Goal: Contribute content: Add original content to the website for others to see

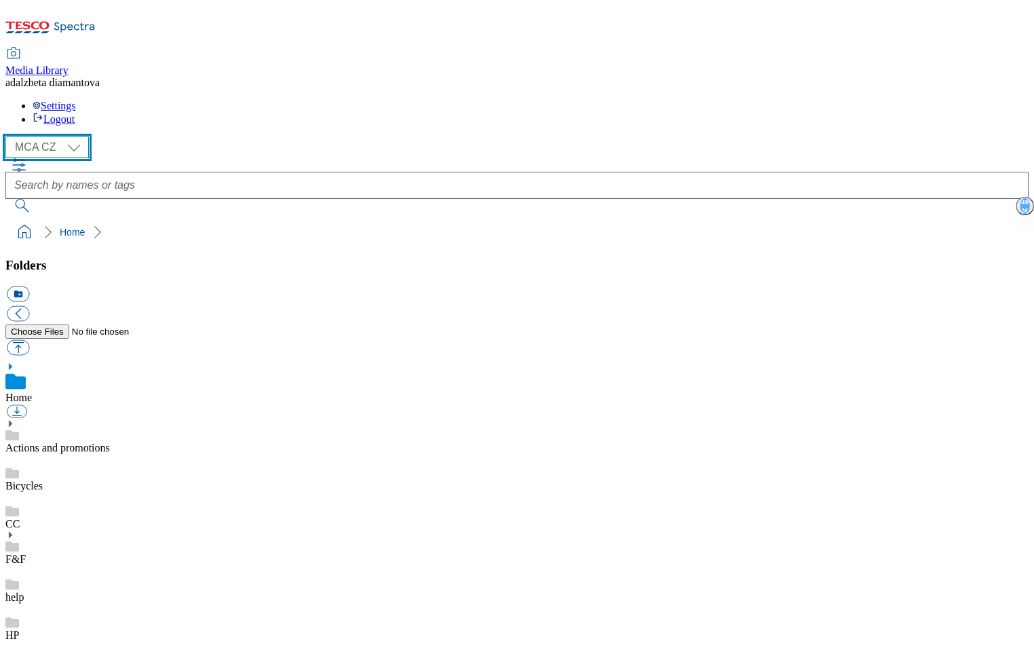
click at [77, 136] on select "MCA CZ MCA HU MCA SK" at bounding box center [46, 147] width 83 height 22
select select "flare-mca-sk"
click at [9, 136] on select "MCA CZ MCA HU MCA SK" at bounding box center [46, 147] width 83 height 22
click at [19, 629] on link "HP" at bounding box center [12, 635] width 14 height 12
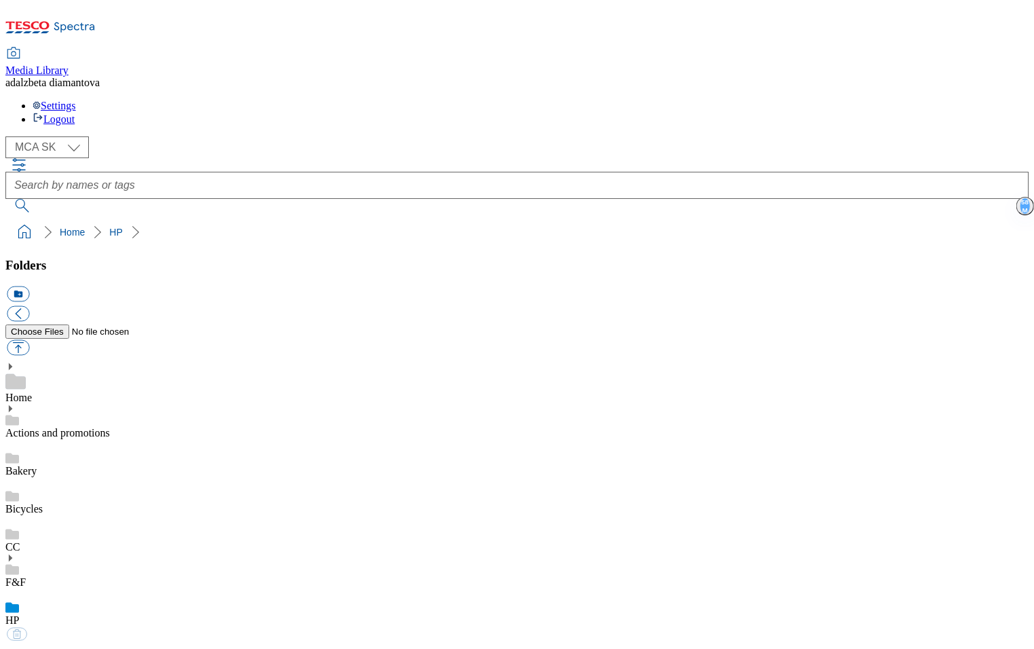
scroll to position [1173, 0]
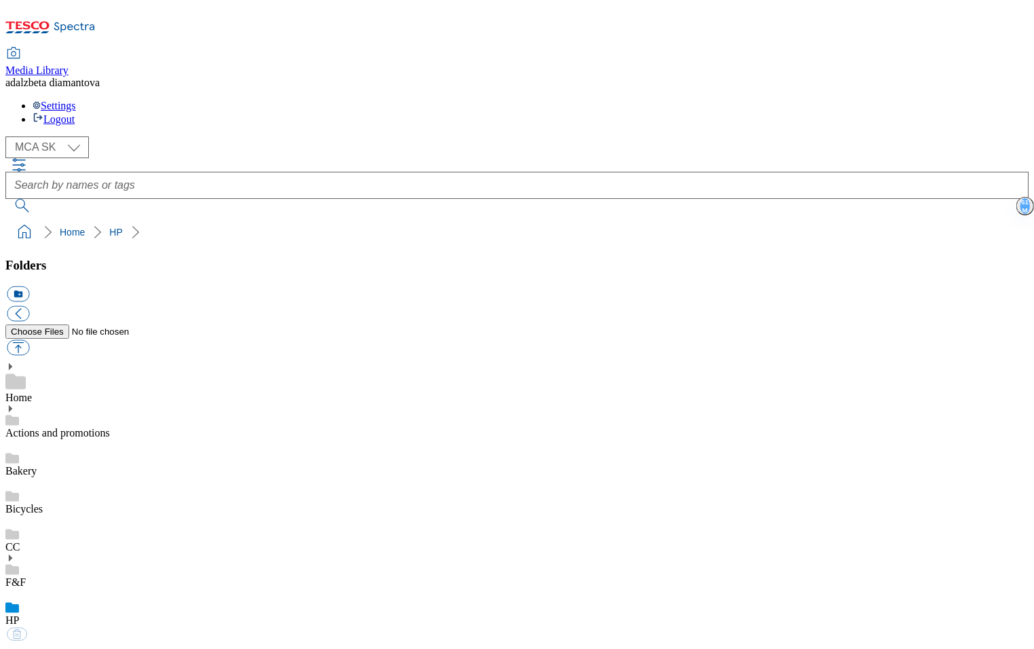
scroll to position [883, 0]
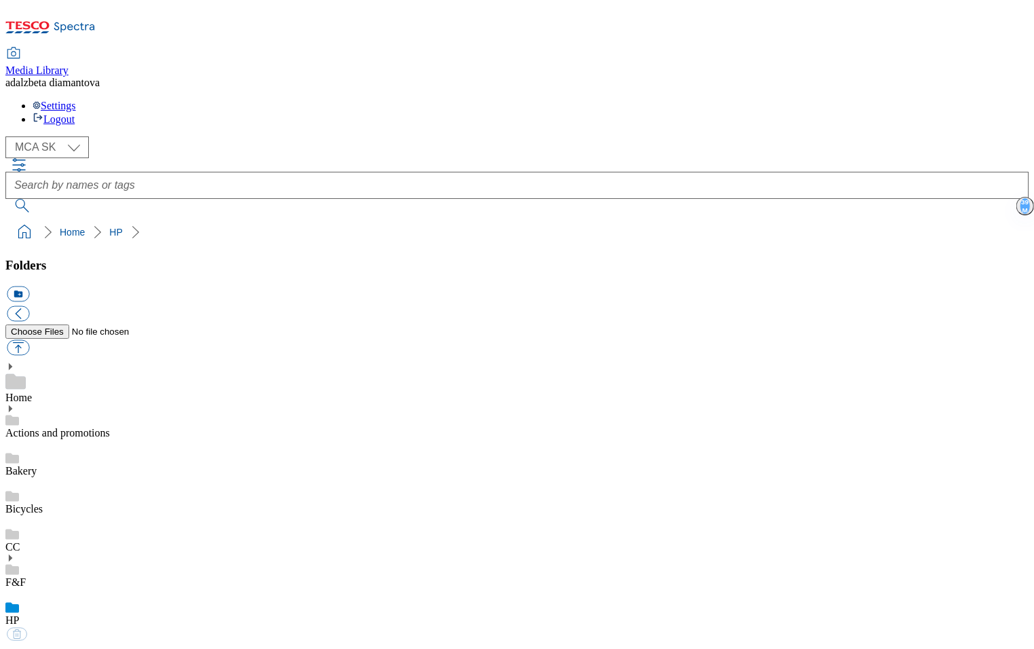
scroll to position [856, 0]
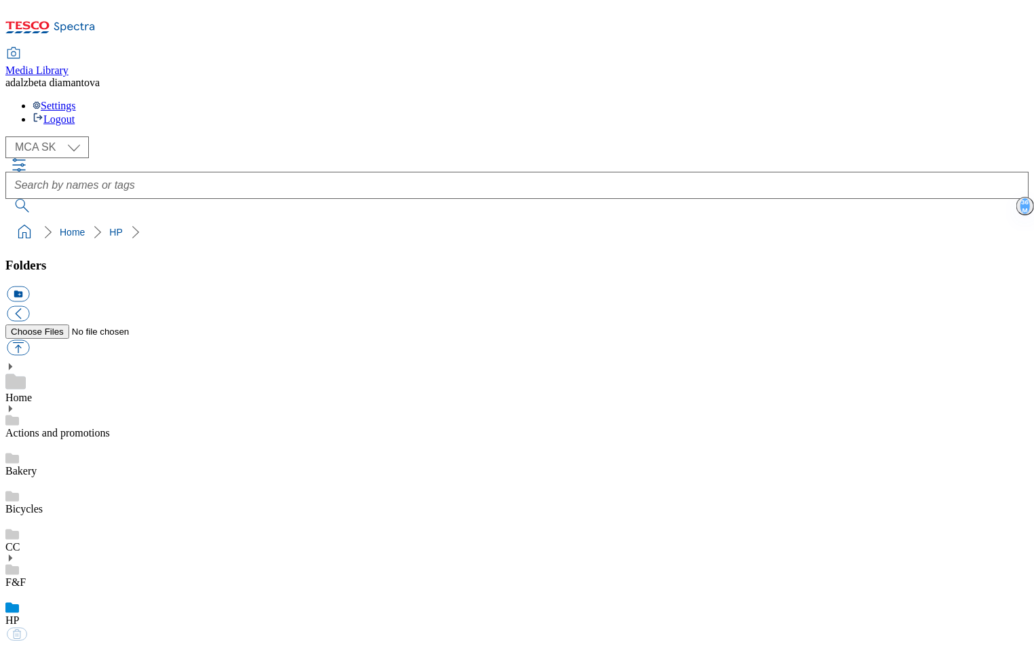
scroll to position [1113, 0]
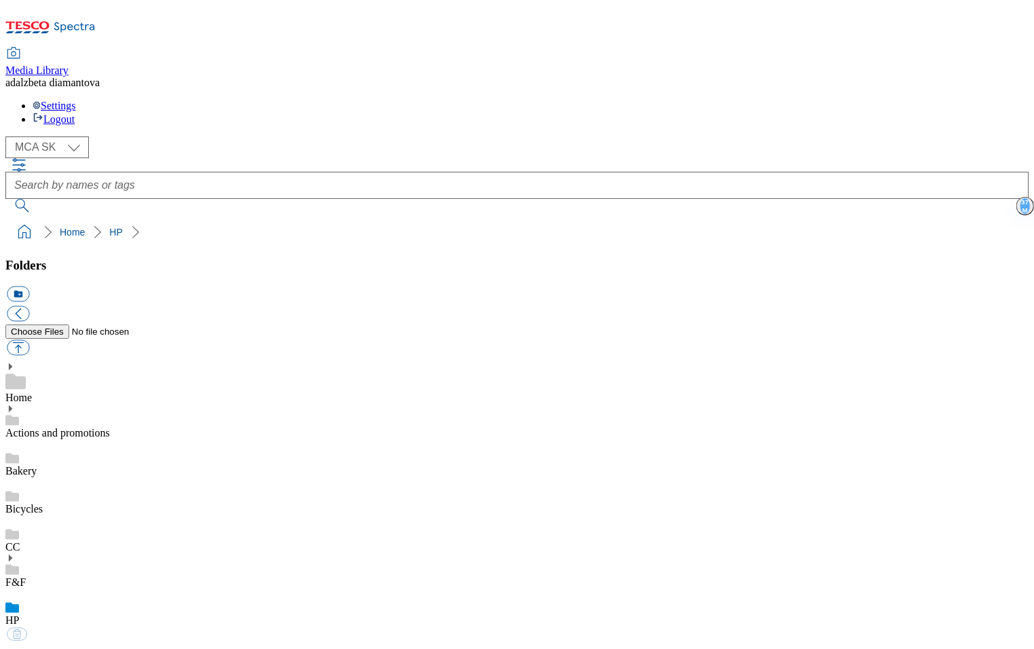
click at [29, 340] on button "button" at bounding box center [18, 348] width 22 height 16
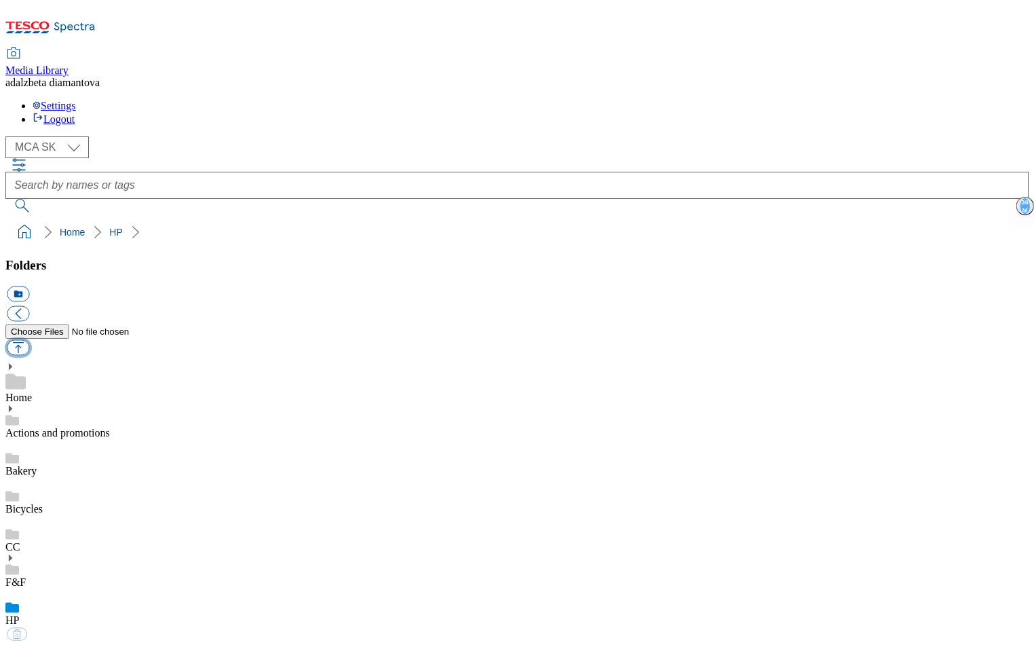
type input "C:\fakepath\sk-wk26-hpac-triple-point.png"
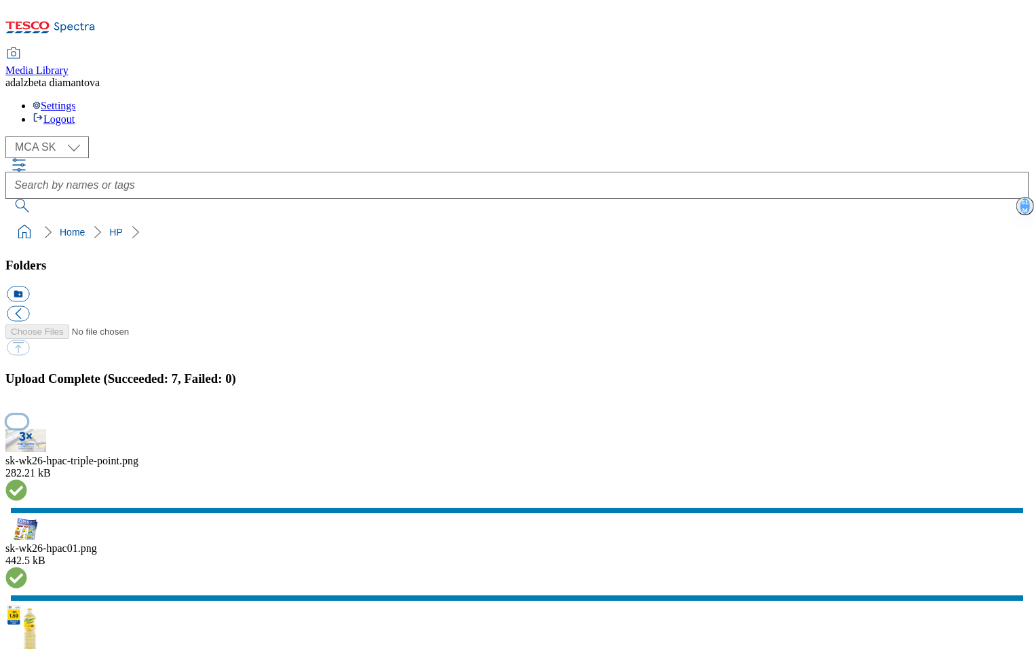
click at [27, 415] on button "button" at bounding box center [17, 421] width 20 height 13
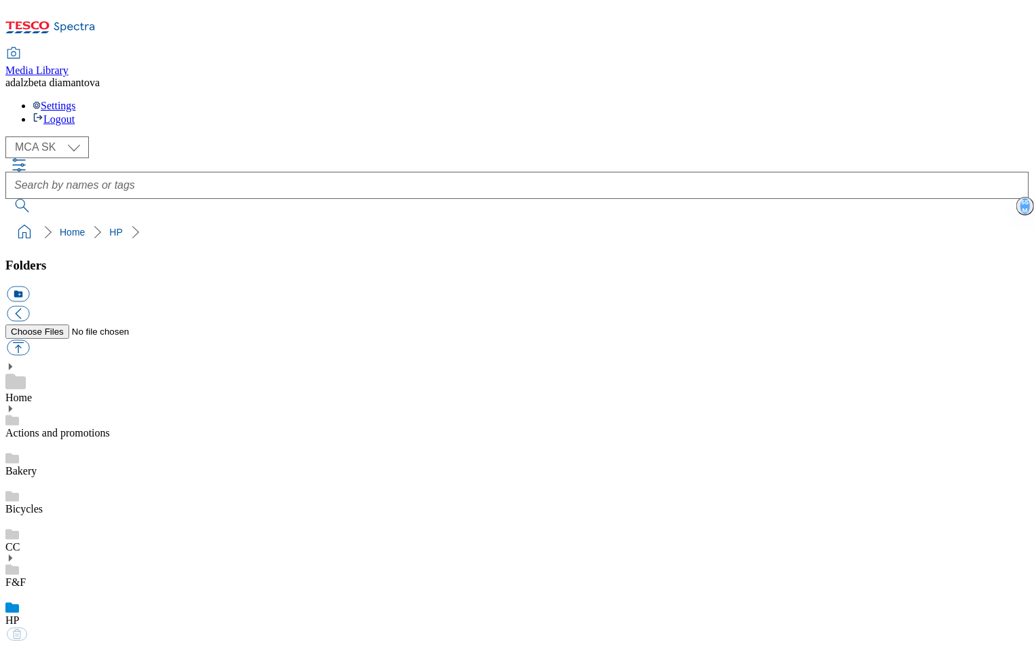
scroll to position [1173, 0]
click at [29, 340] on button "button" at bounding box center [18, 348] width 22 height 16
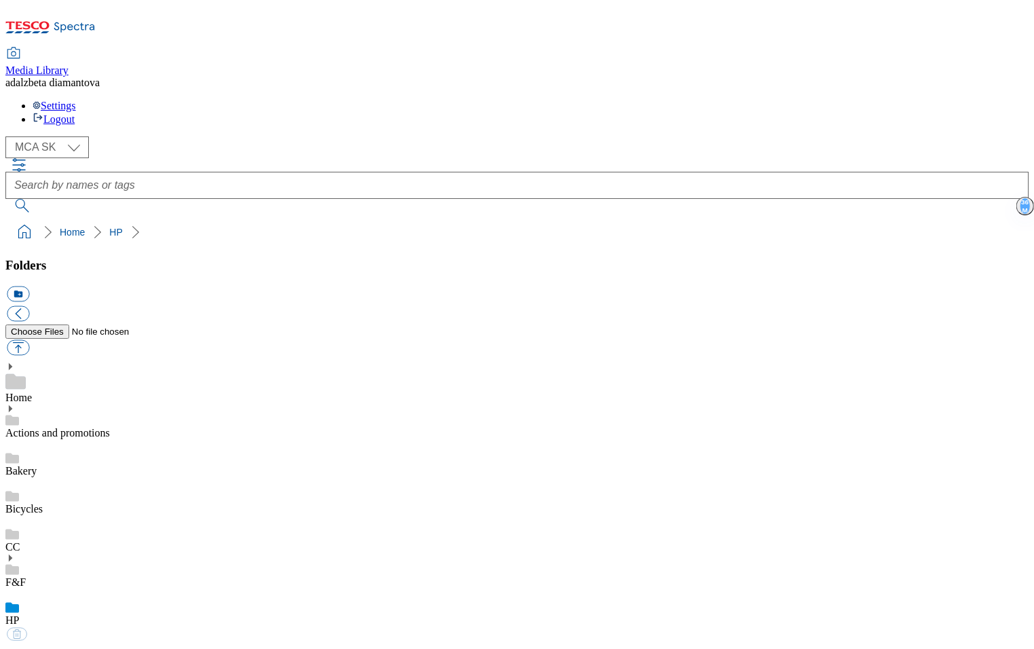
type input "C:\fakepath\sk-wk26-hpac-baby.png"
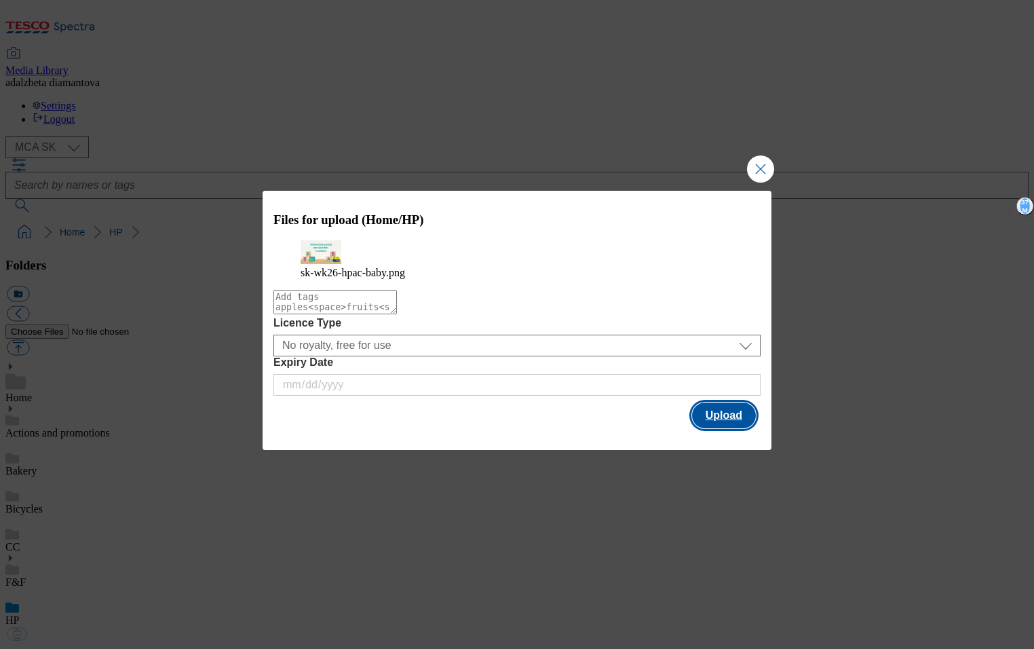
click at [717, 428] on button "Upload" at bounding box center [724, 415] width 64 height 26
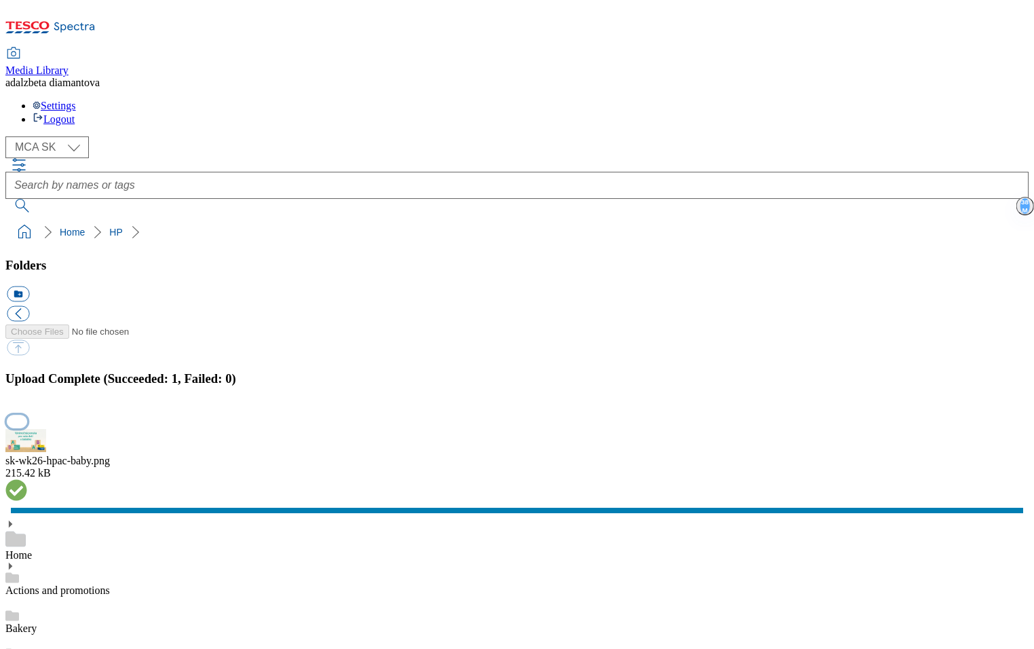
click at [27, 415] on button "button" at bounding box center [17, 421] width 20 height 13
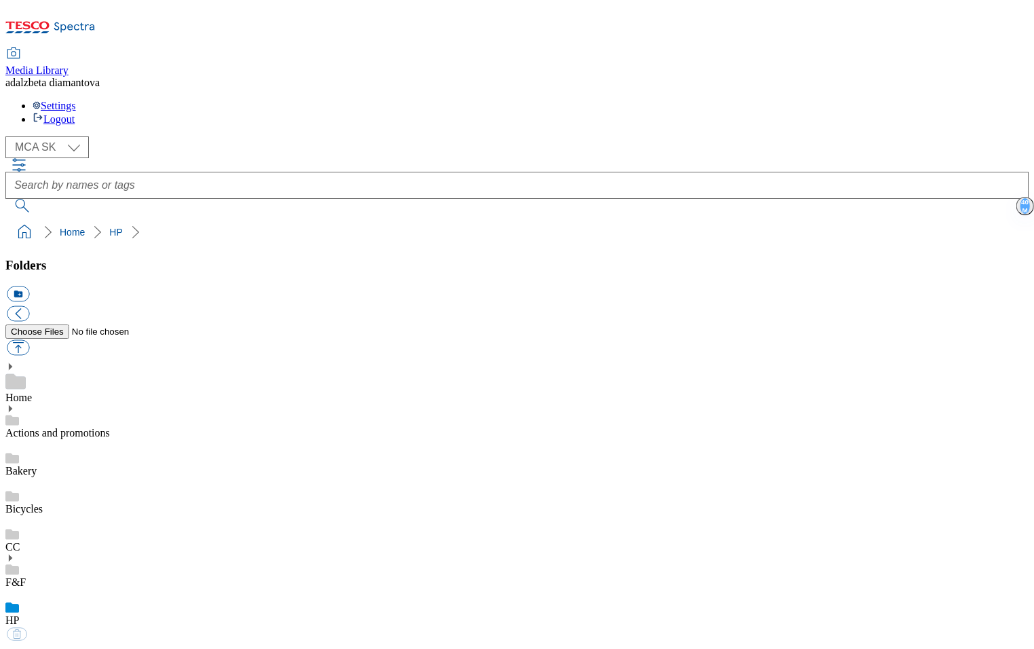
click at [19, 614] on link "HP" at bounding box center [12, 620] width 14 height 12
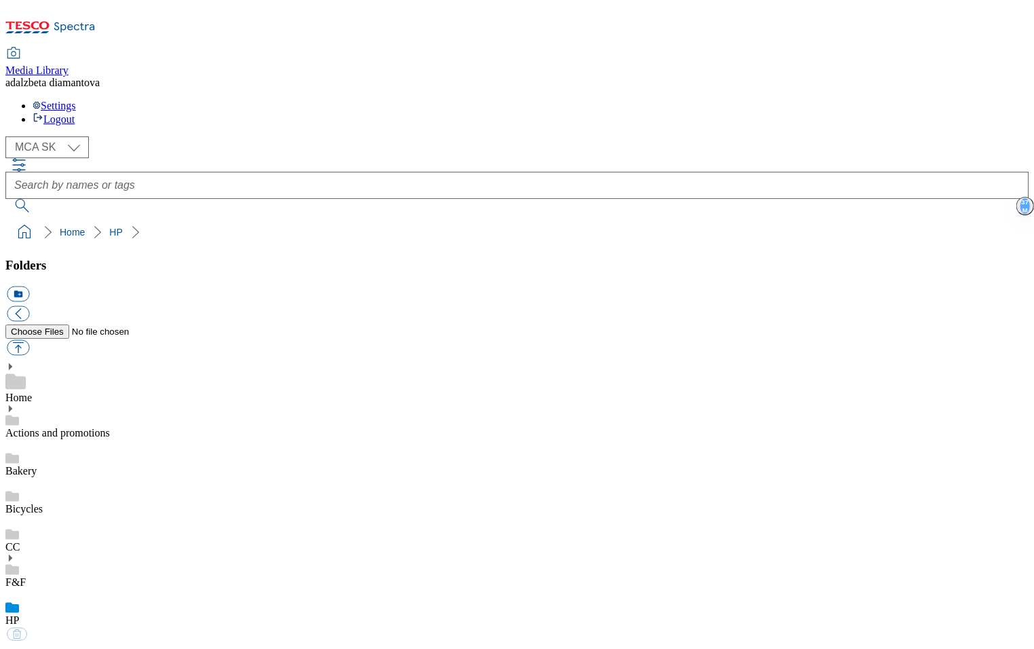
scroll to position [94, 0]
